Goal: Information Seeking & Learning: Check status

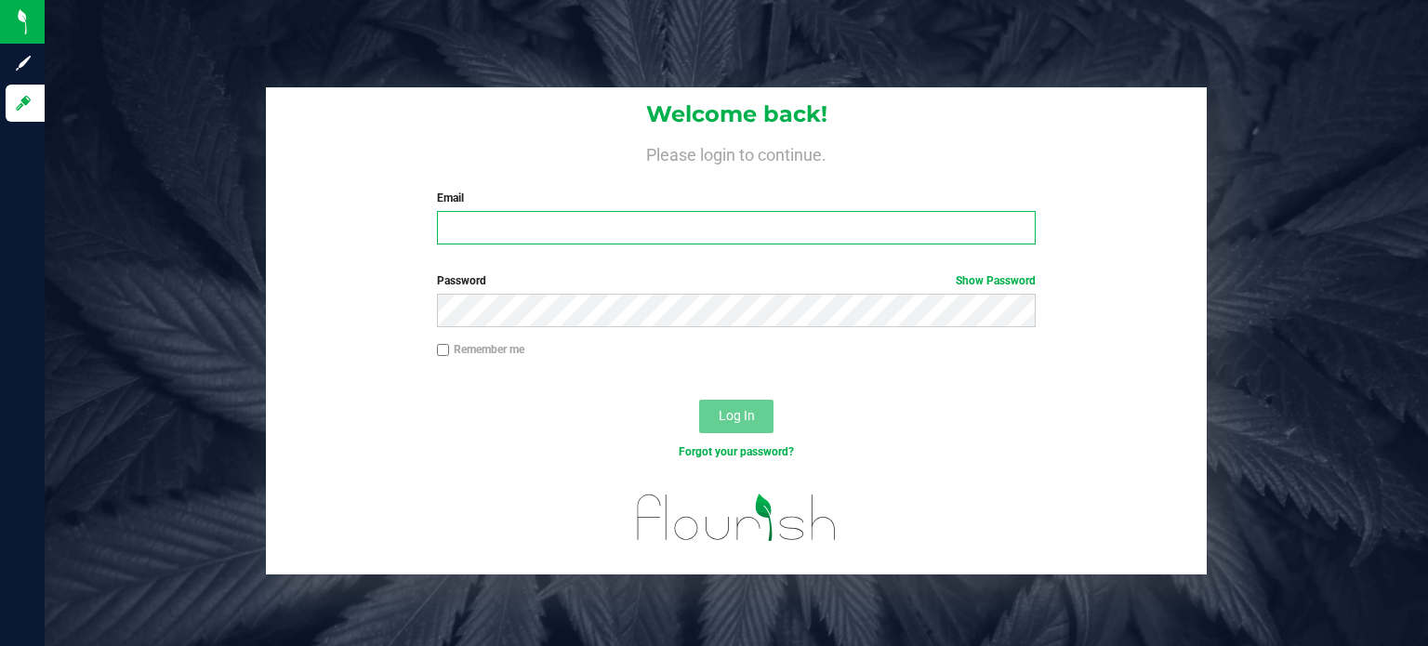
click at [589, 228] on input "Email" at bounding box center [737, 227] width 600 height 33
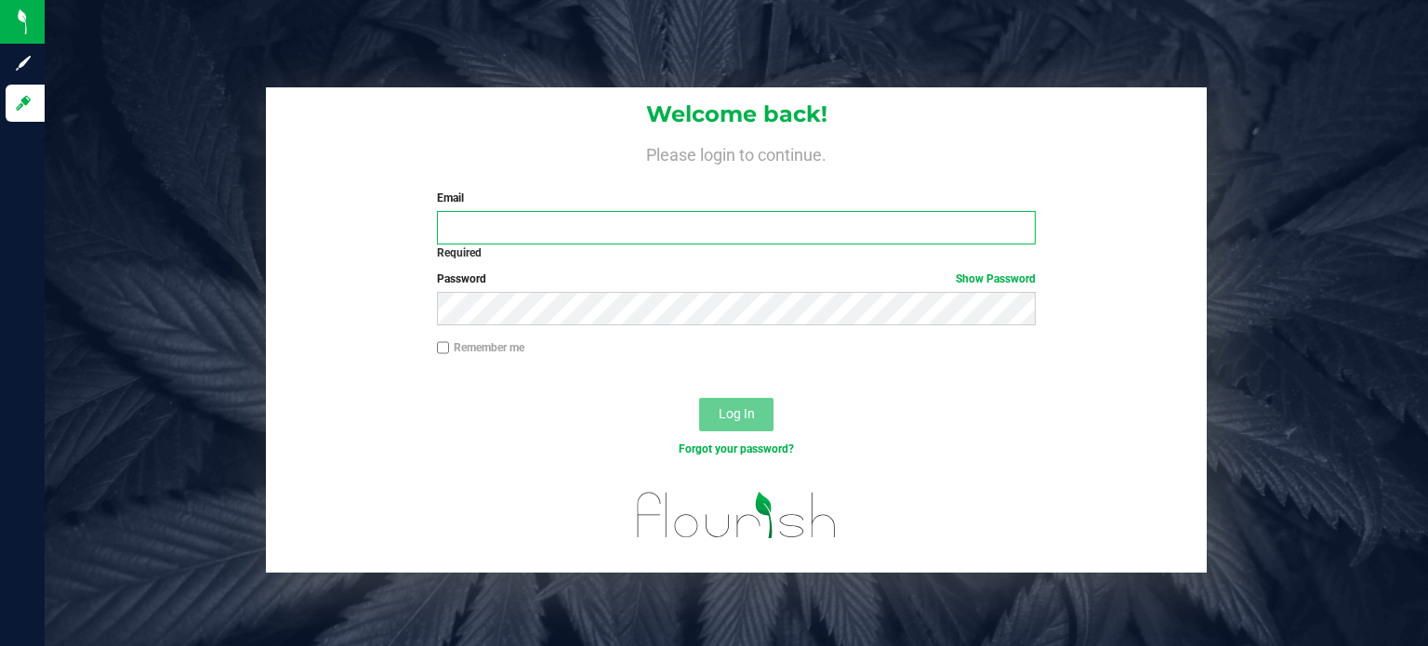
type input "[EMAIL_ADDRESS][DOMAIN_NAME]"
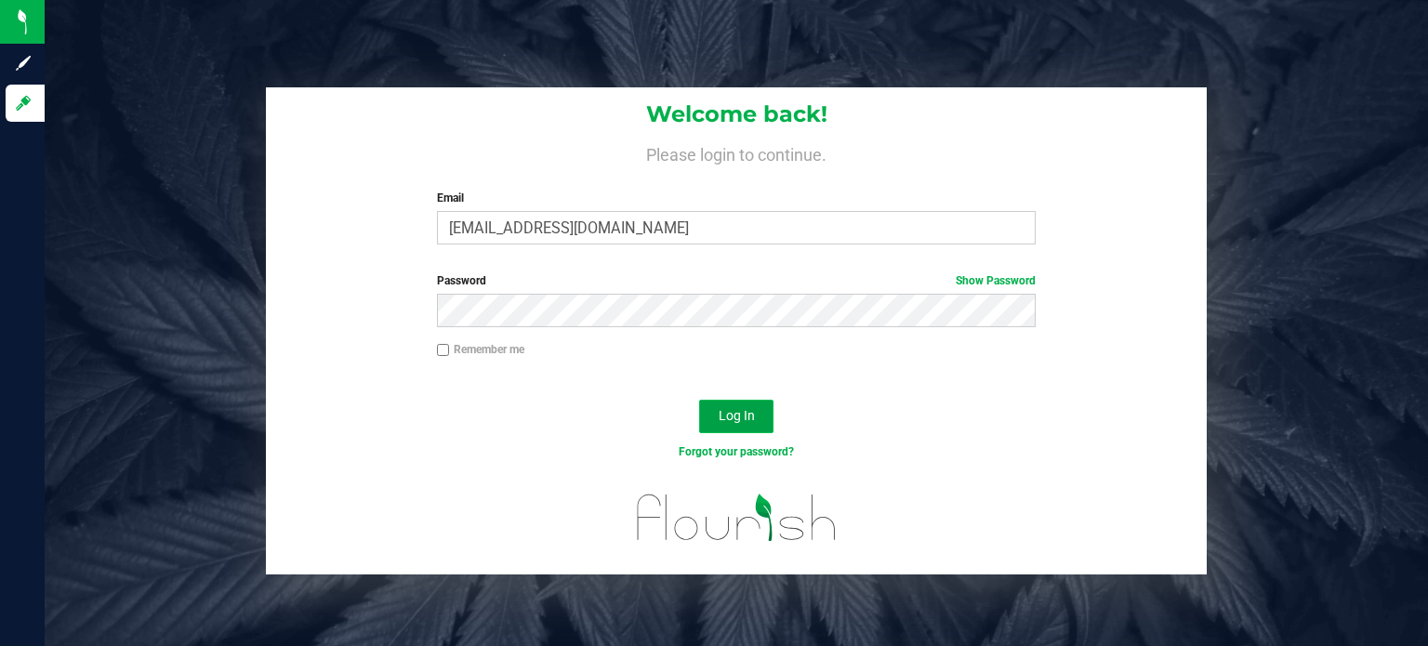
click at [712, 425] on button "Log In" at bounding box center [736, 416] width 74 height 33
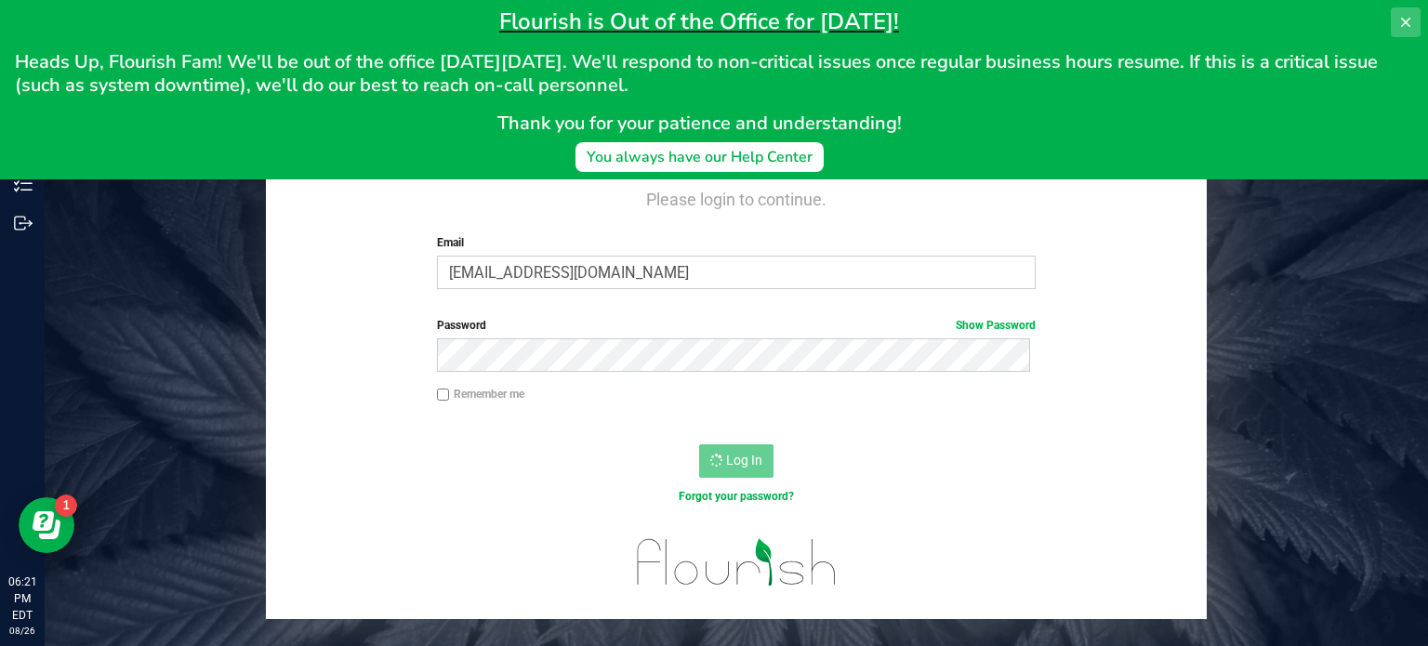
click at [1400, 26] on icon at bounding box center [1405, 22] width 15 height 15
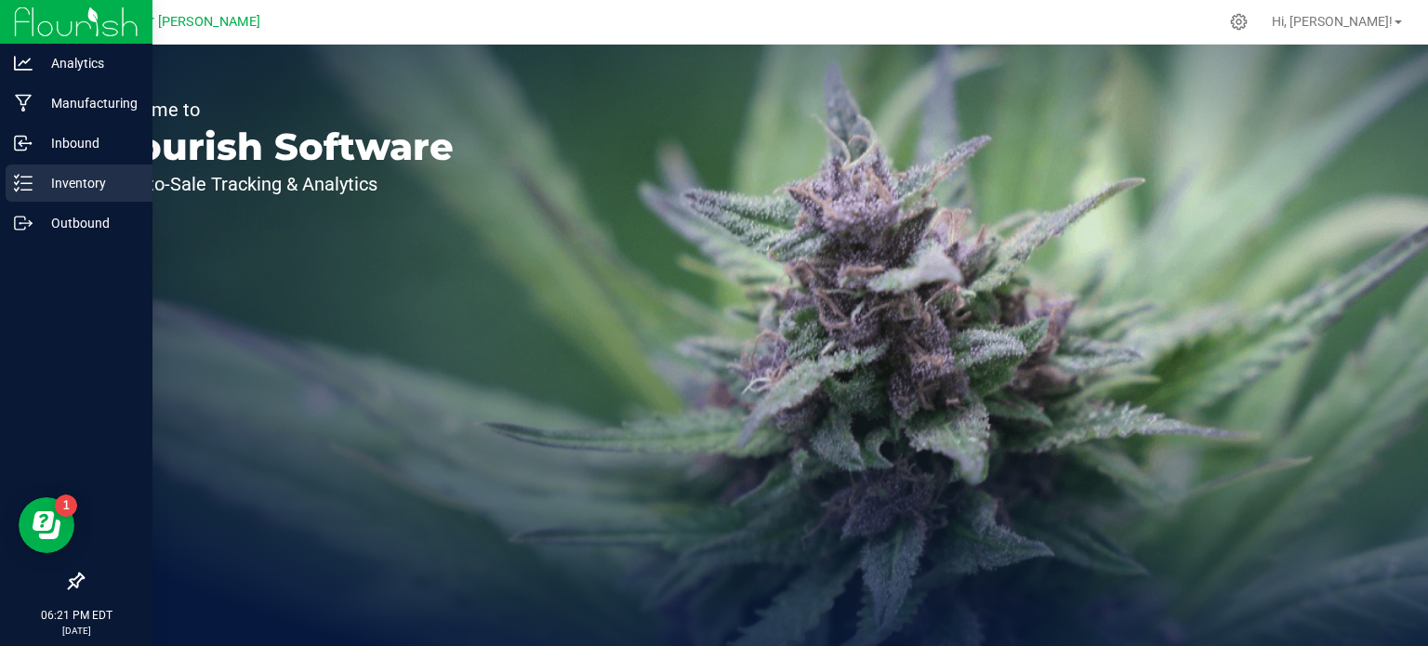
click at [94, 180] on p "Inventory" at bounding box center [89, 183] width 112 height 22
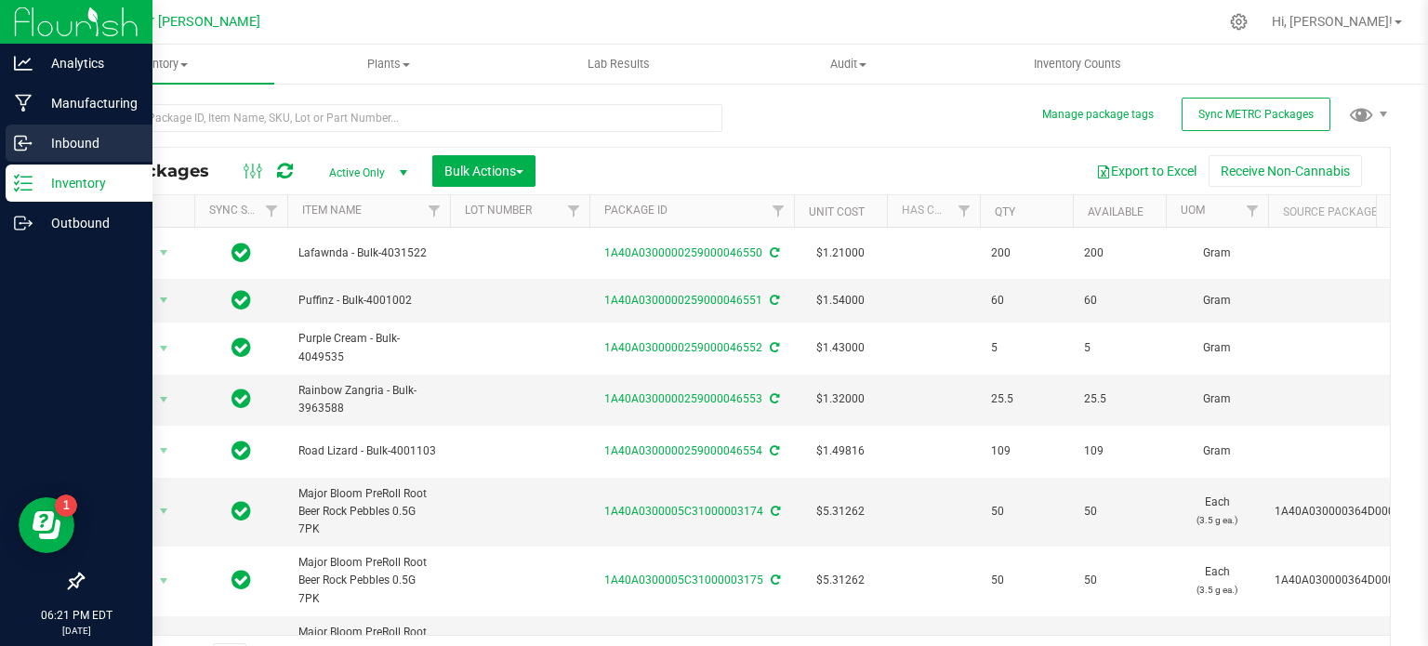
click at [98, 137] on p "Inbound" at bounding box center [89, 143] width 112 height 22
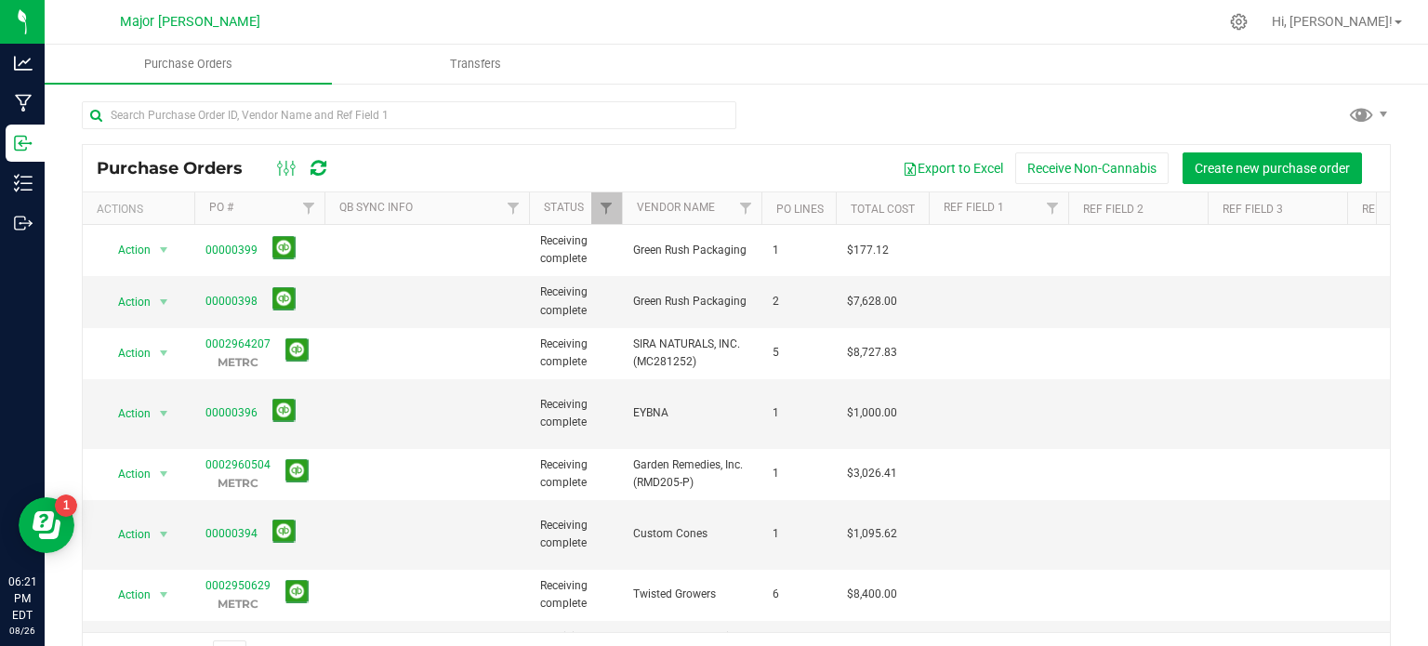
click at [268, 169] on div "Purchase Orders" at bounding box center [222, 168] width 250 height 22
click at [281, 169] on icon at bounding box center [287, 168] width 20 height 22
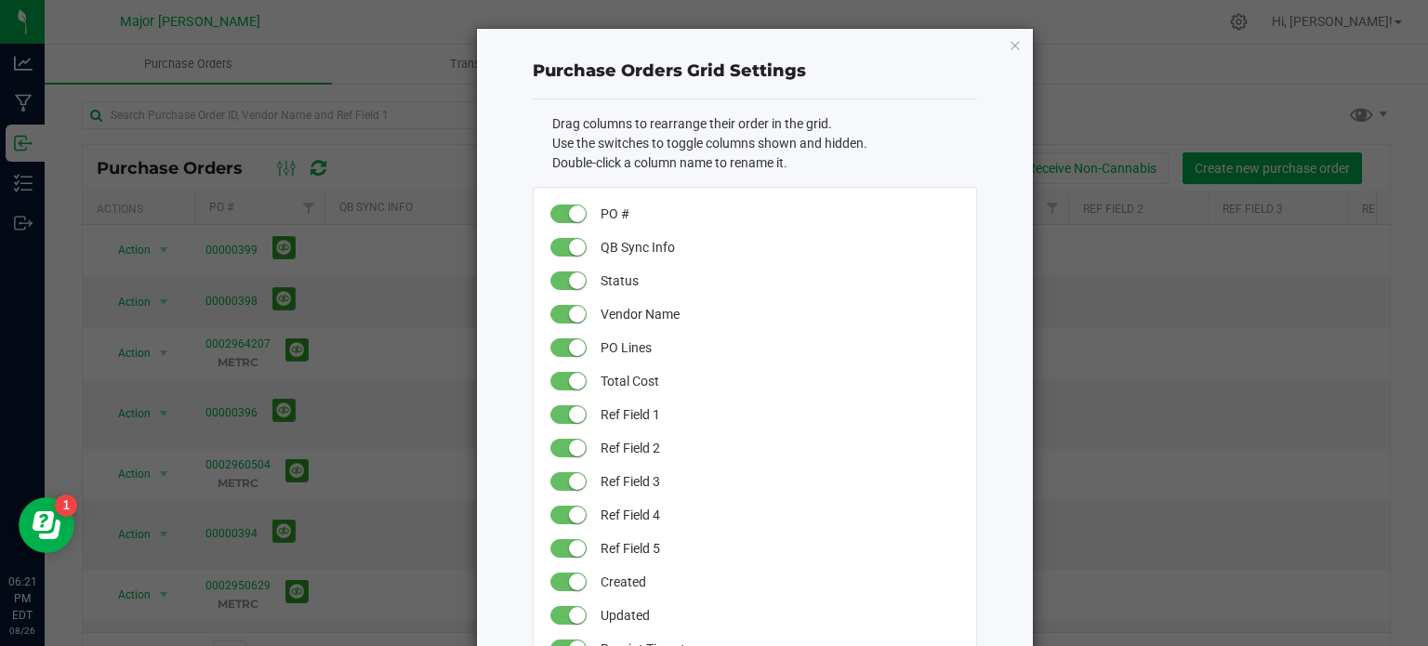
click at [354, 111] on ngb-modal-window "Purchase Orders Grid Settings Drag columns to rearrange their order in the grid…" at bounding box center [721, 323] width 1442 height 646
click at [323, 159] on ngb-modal-window "Purchase Orders Grid Settings Drag columns to rearrange their order in the grid…" at bounding box center [721, 323] width 1442 height 646
click at [455, 165] on div "Purchase Orders Grid Settings Drag columns to rearrange their order in the grid…" at bounding box center [721, 442] width 625 height 828
click at [996, 38] on div "Purchase Orders Grid Settings Drag columns to rearrange their order in the grid…" at bounding box center [755, 442] width 556 height 826
click at [1015, 47] on div "Purchase Orders Grid Settings Drag columns to rearrange their order in the grid…" at bounding box center [755, 442] width 556 height 826
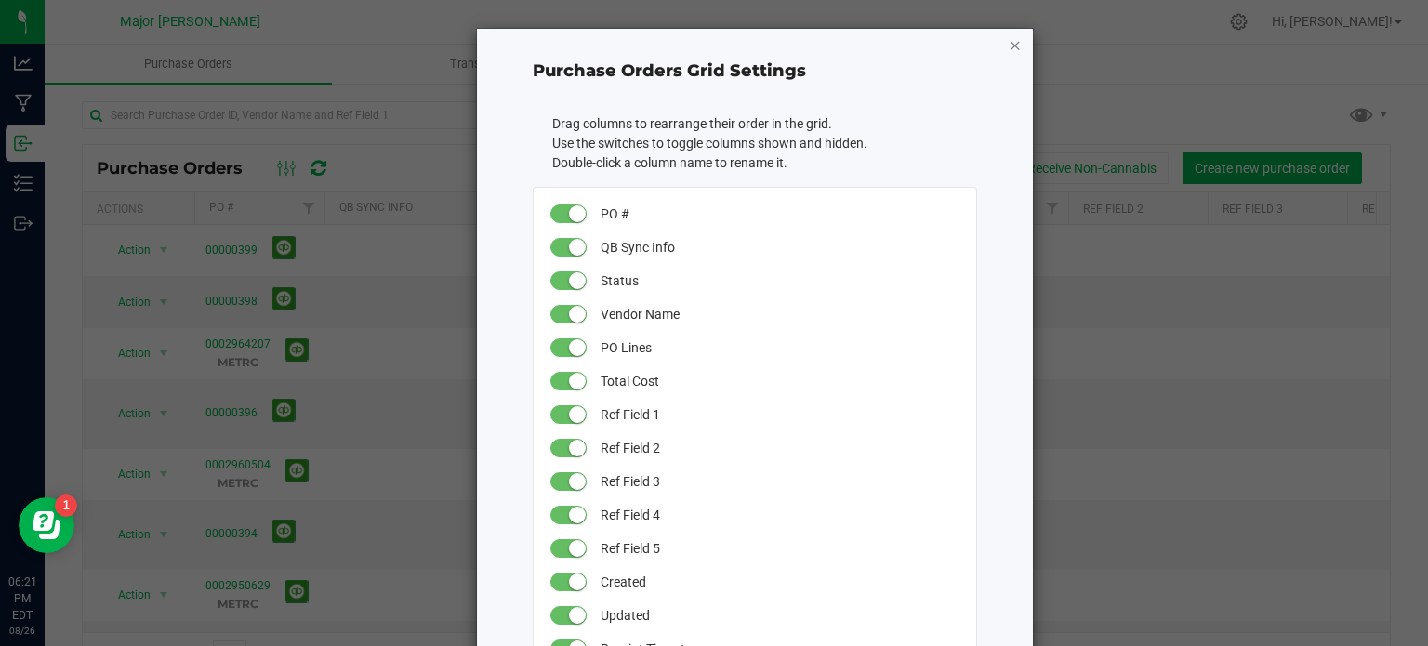
click at [1009, 41] on icon "button" at bounding box center [1015, 44] width 13 height 22
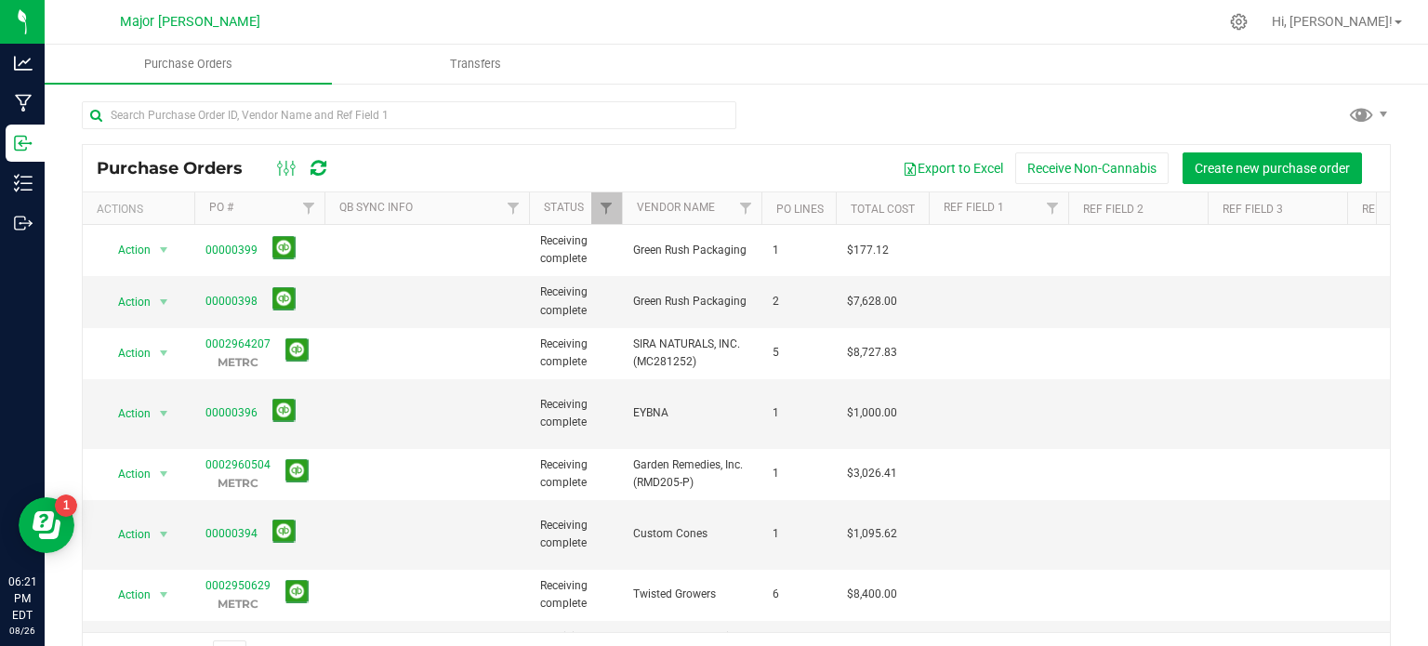
click at [331, 167] on div at bounding box center [302, 168] width 62 height 22
click at [316, 177] on icon at bounding box center [318, 168] width 16 height 19
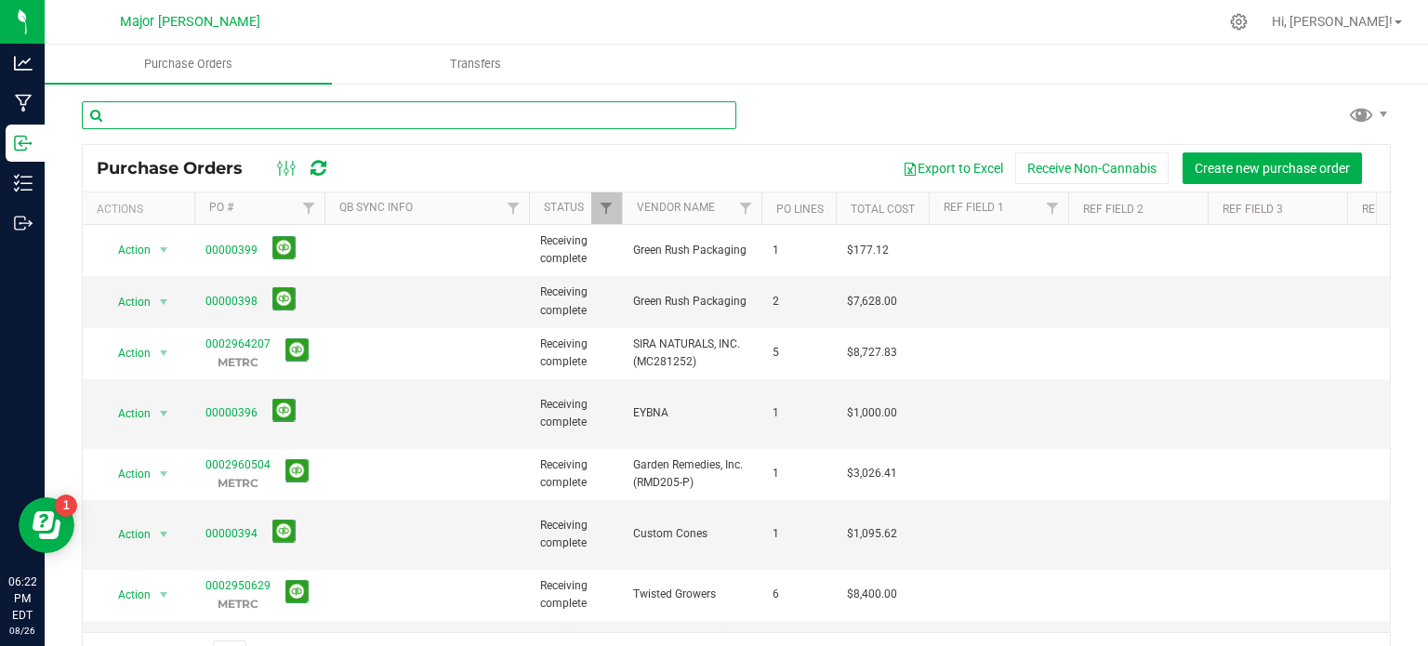
click at [395, 113] on input "text" at bounding box center [409, 115] width 654 height 28
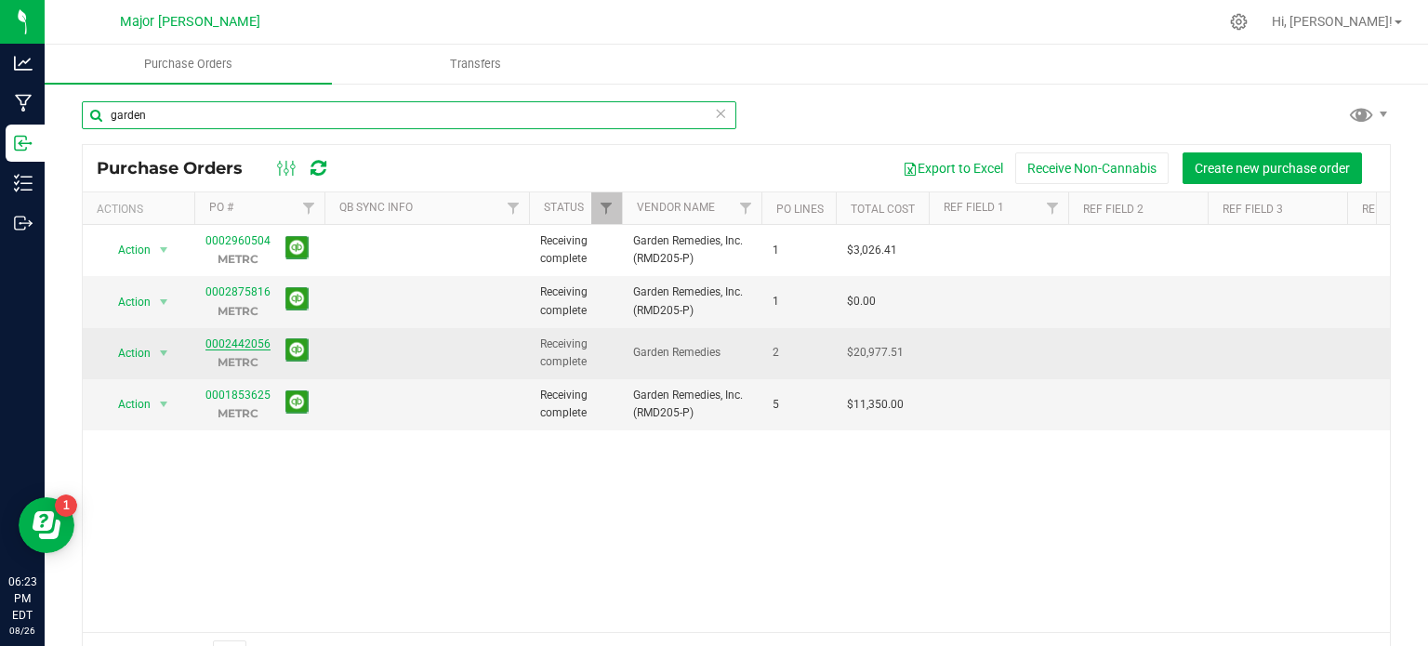
type input "garden"
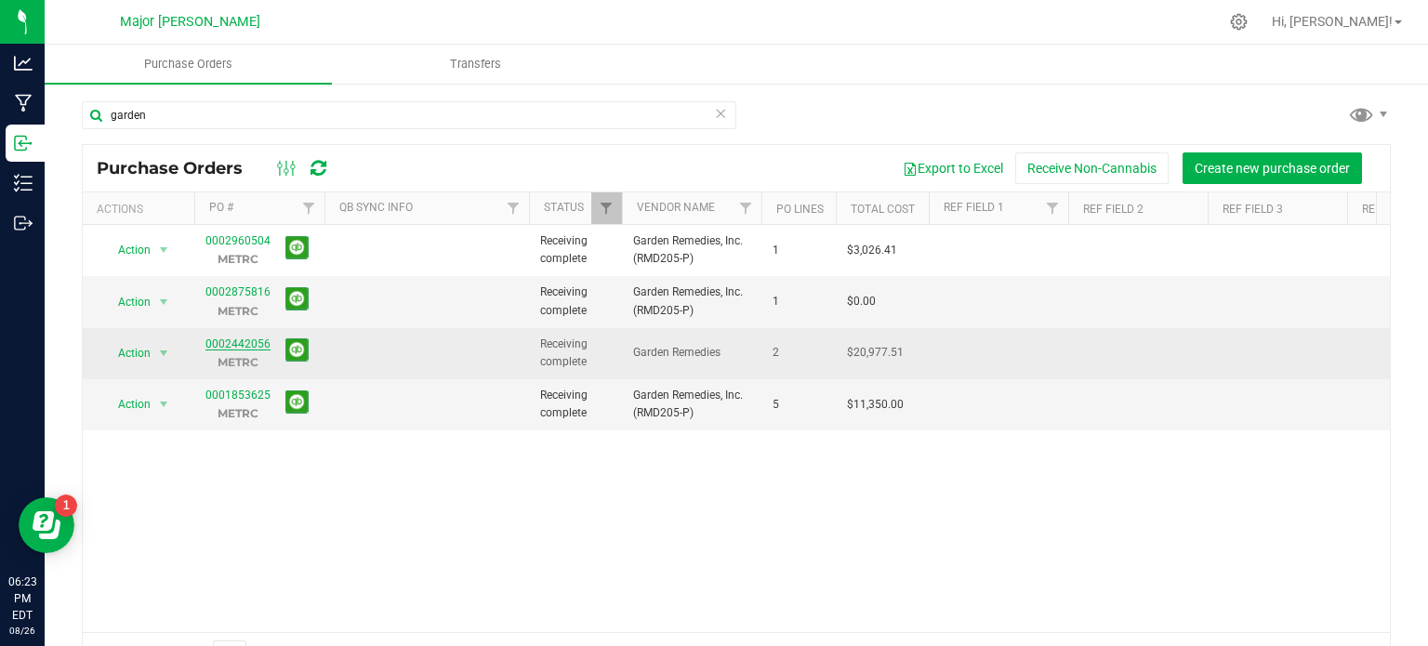
click at [245, 341] on link "0002442056" at bounding box center [237, 343] width 65 height 13
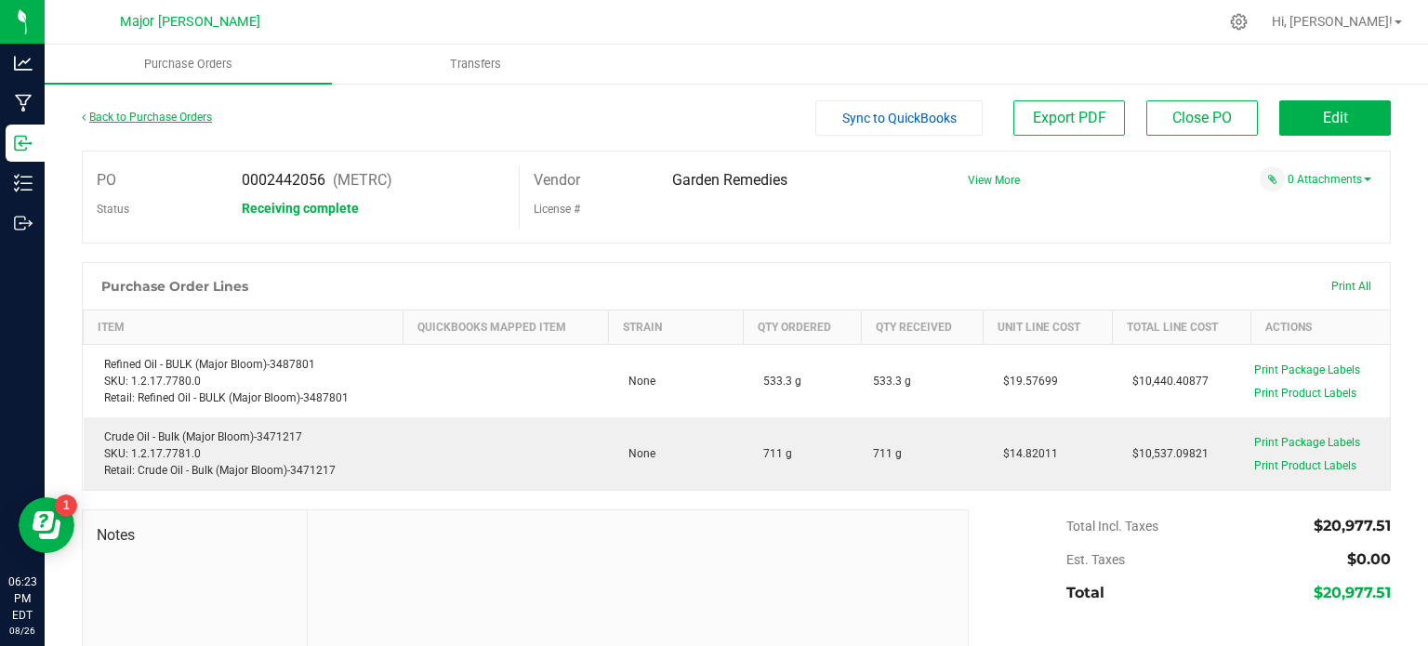
click at [165, 118] on link "Back to Purchase Orders" at bounding box center [147, 117] width 130 height 13
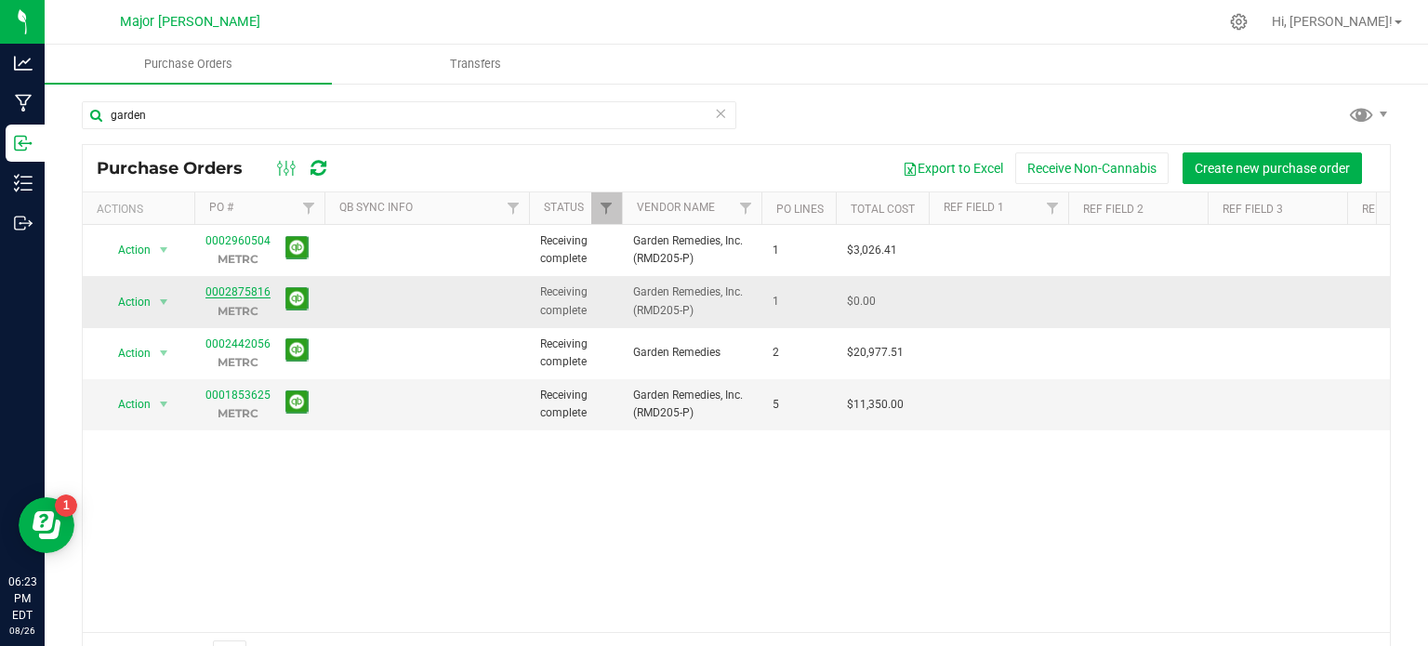
click at [227, 294] on link "0002875816" at bounding box center [237, 291] width 65 height 13
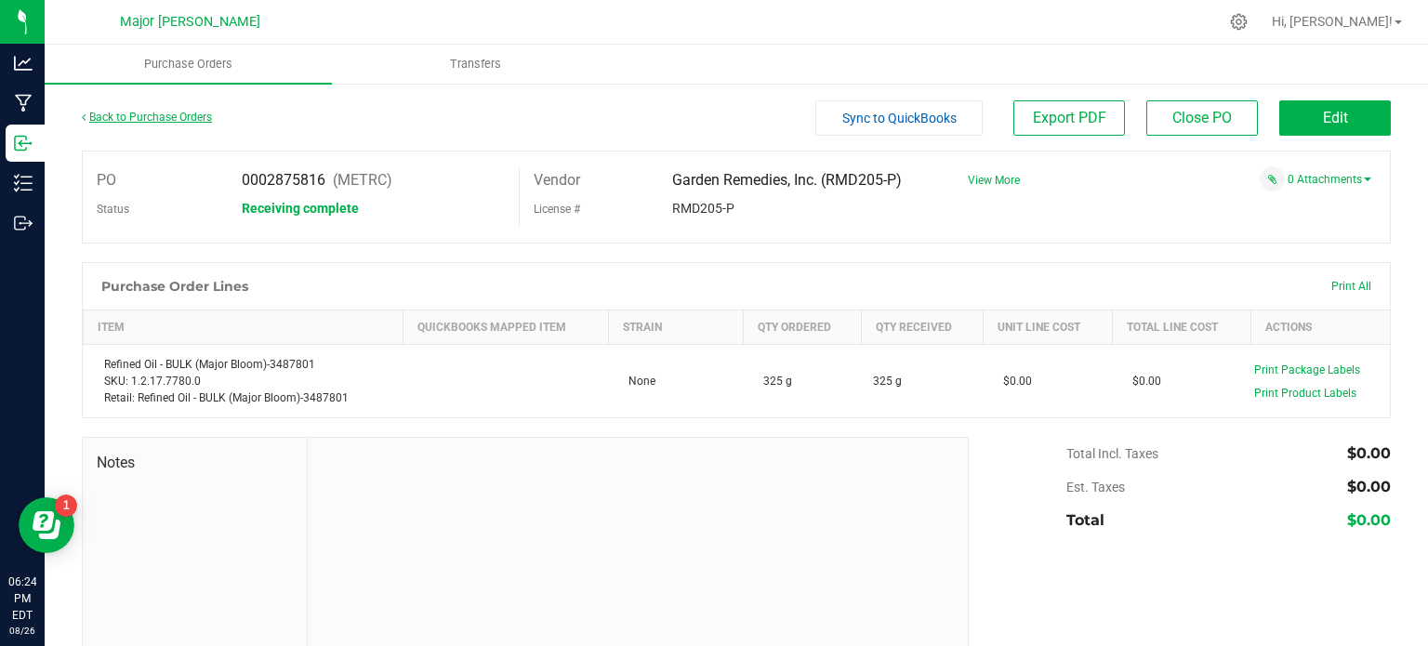
click at [179, 114] on link "Back to Purchase Orders" at bounding box center [147, 117] width 130 height 13
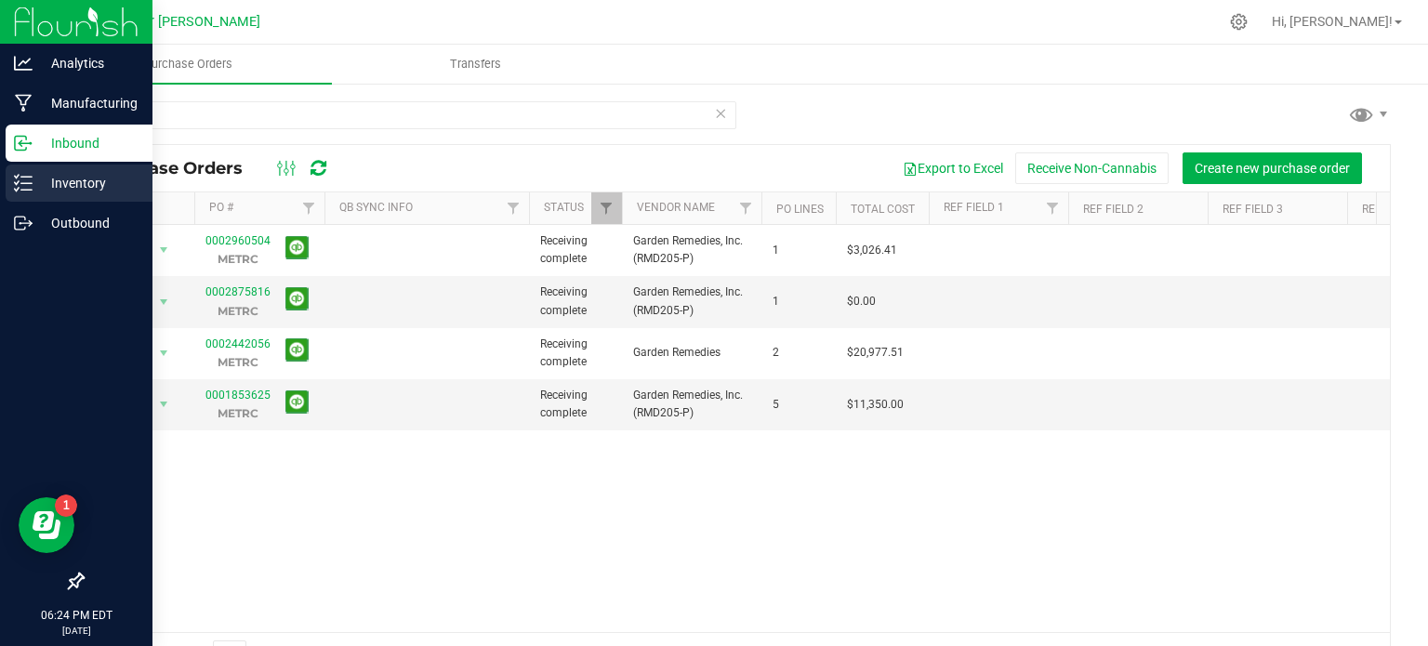
click at [74, 178] on p "Inventory" at bounding box center [89, 183] width 112 height 22
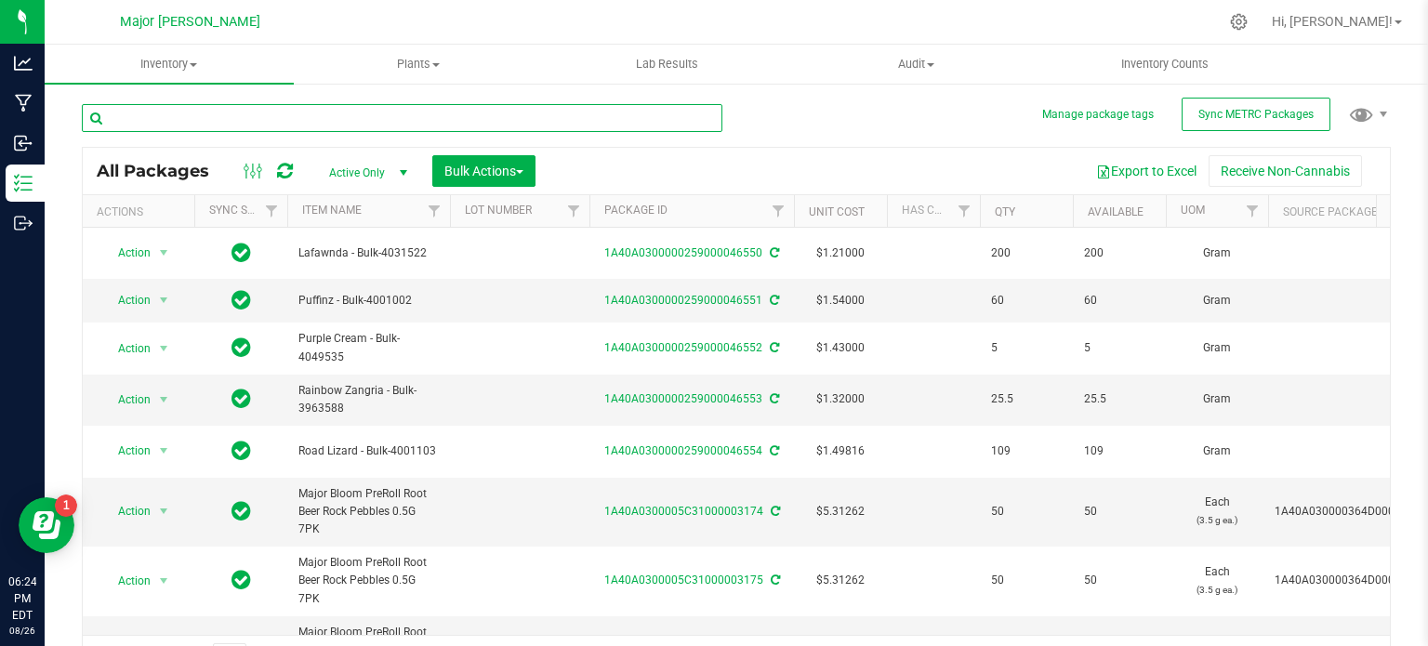
click at [215, 118] on input "text" at bounding box center [402, 118] width 640 height 28
type input "refined oil"
